Goal: Information Seeking & Learning: Learn about a topic

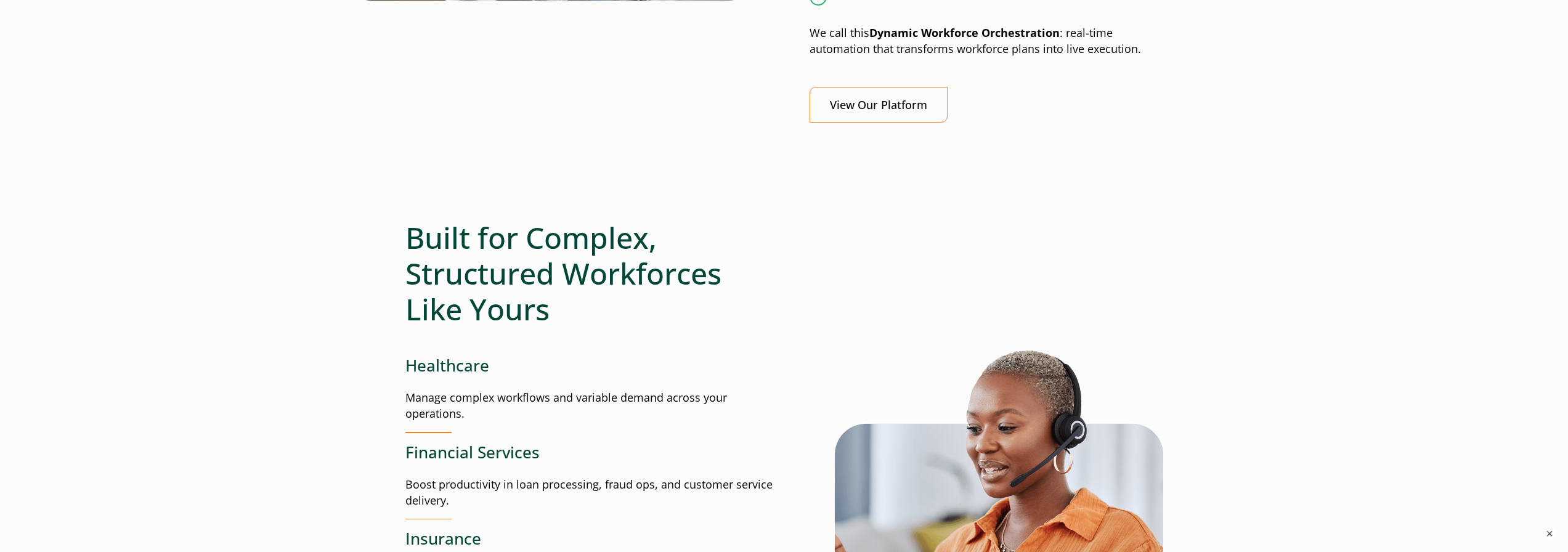
scroll to position [1294, 0]
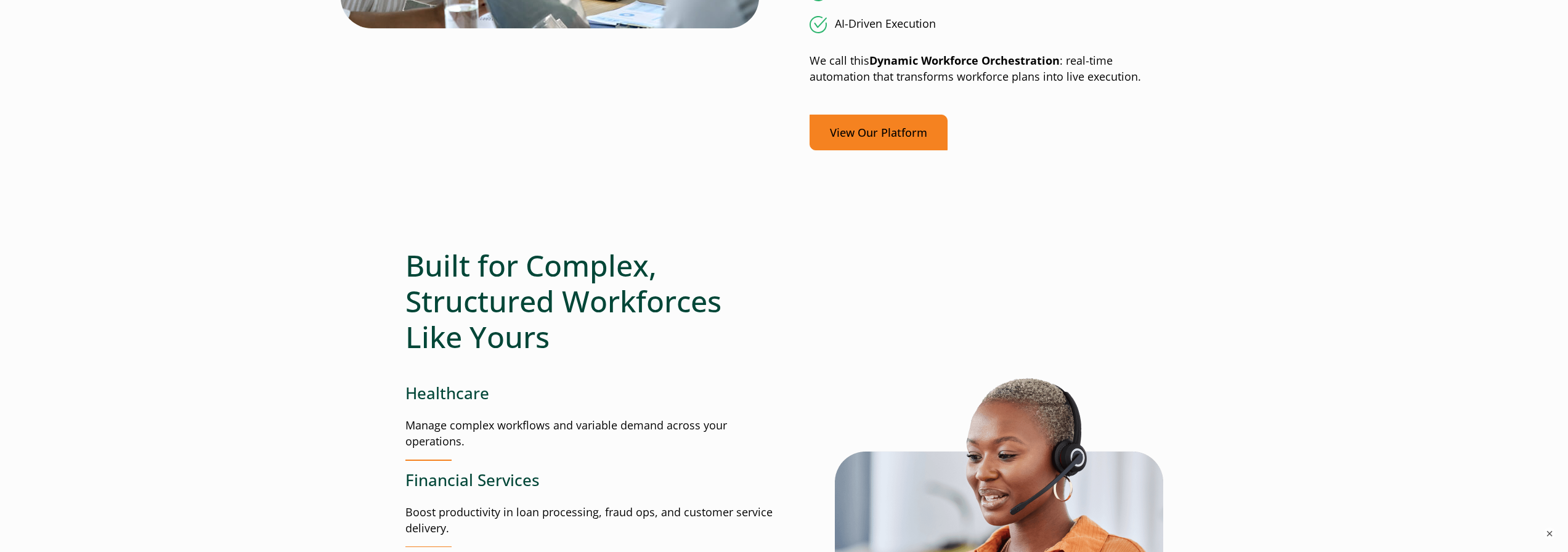
click at [882, 138] on link "View Our Platform" at bounding box center [879, 132] width 138 height 36
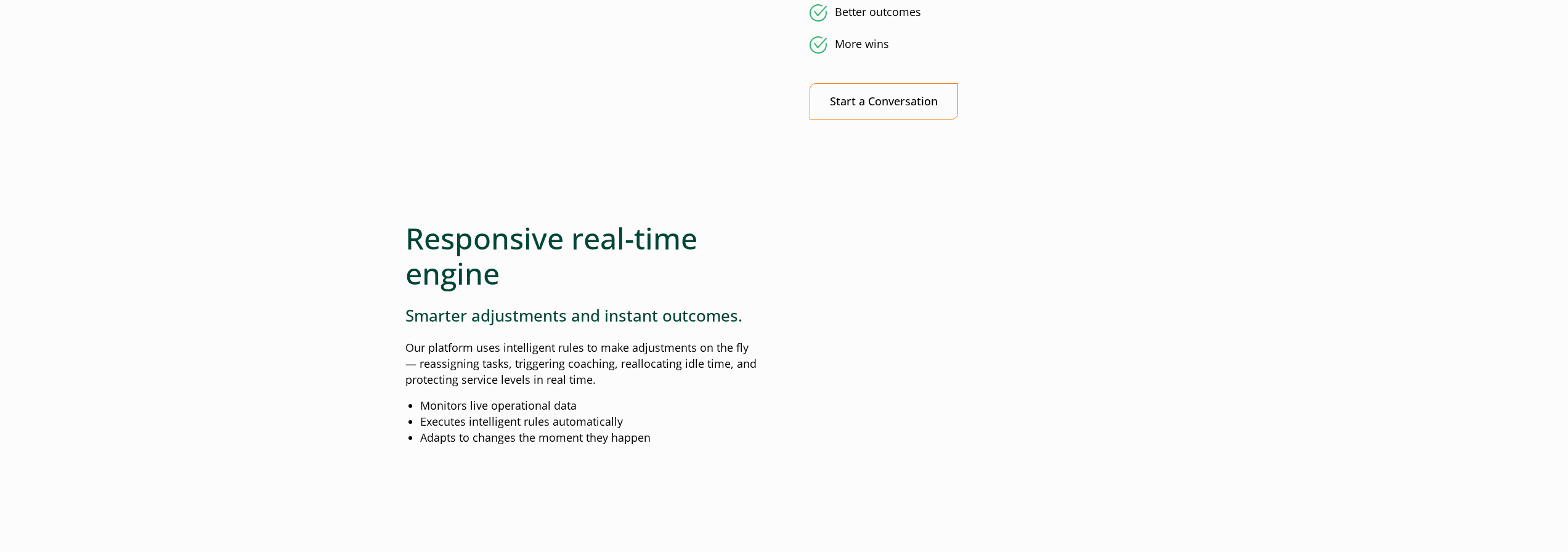
scroll to position [1048, 0]
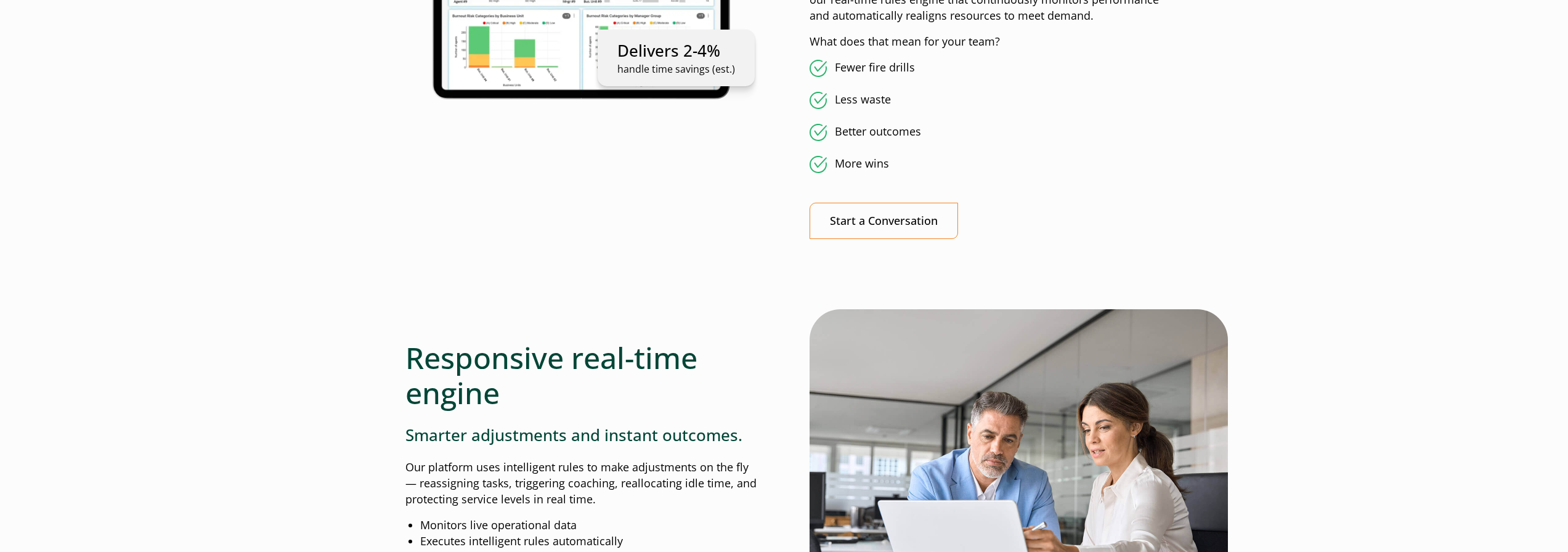
scroll to position [862, 0]
